Goal: Task Accomplishment & Management: Manage account settings

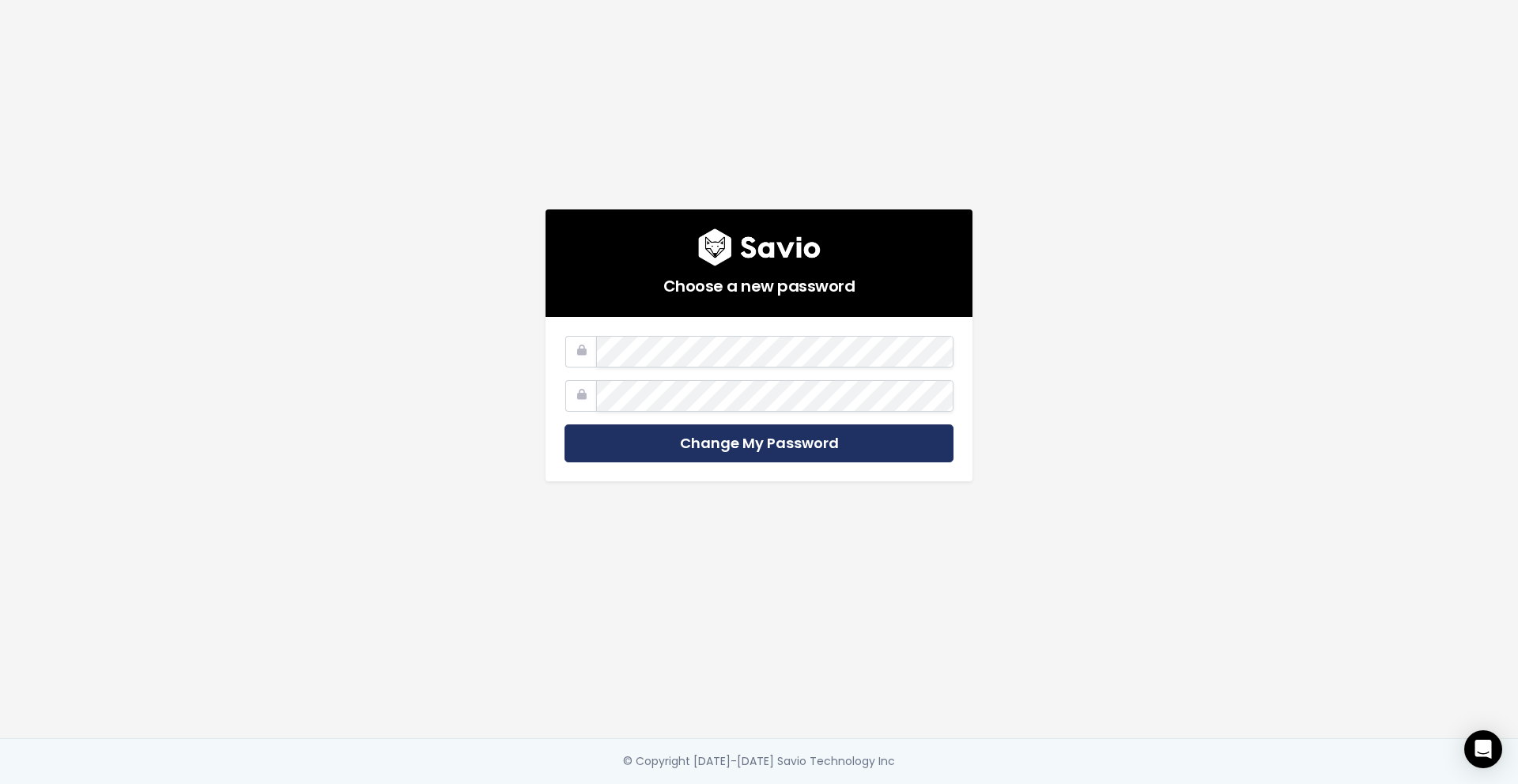
click at [670, 428] on input "Change My Password" at bounding box center [759, 443] width 389 height 38
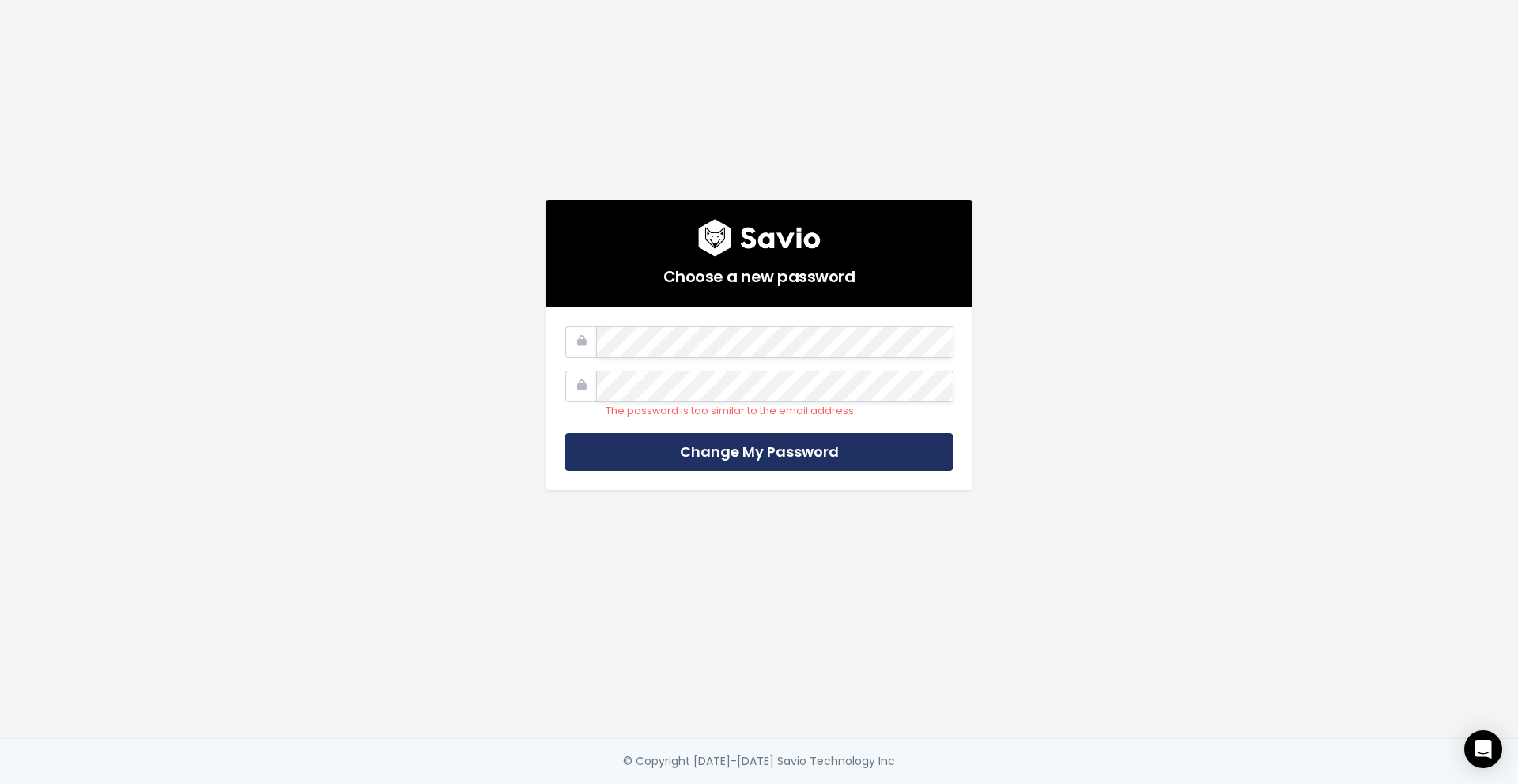
click at [711, 452] on input "Change My Password" at bounding box center [759, 453] width 389 height 38
